Goal: Task Accomplishment & Management: Manage account settings

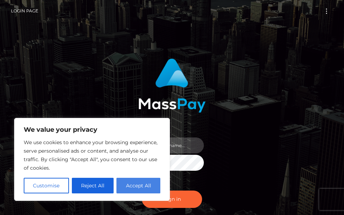
type input "terry.cope2"
click at [137, 188] on button "Accept All" at bounding box center [138, 186] width 44 height 16
checkbox input "true"
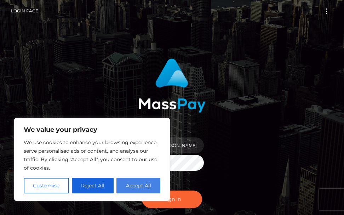
checkbox input "true"
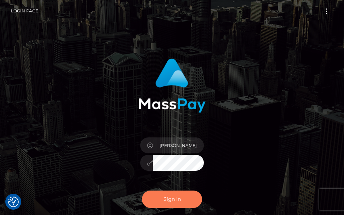
drag, startPoint x: 159, startPoint y: 198, endPoint x: 155, endPoint y: 188, distance: 11.6
click at [158, 198] on button "Sign in" at bounding box center [172, 198] width 60 height 17
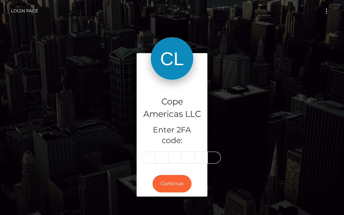
type input "2"
type input "6"
type input "0"
type input "8"
type input "5"
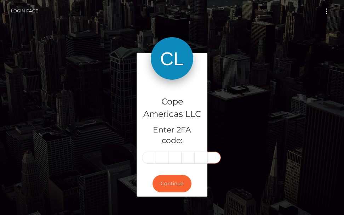
type input "8"
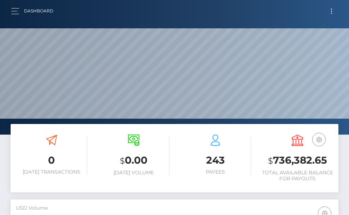
scroll to position [126, 159]
click at [333, 7] on button "Toggle navigation" at bounding box center [331, 11] width 13 height 10
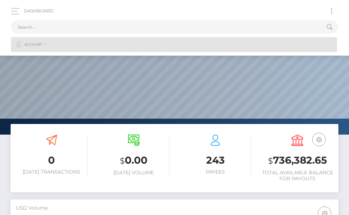
click at [41, 44] on span "Account" at bounding box center [33, 44] width 18 height 6
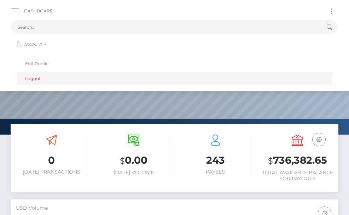
click at [38, 81] on link "Logout" at bounding box center [175, 78] width 316 height 13
